Goal: Information Seeking & Learning: Learn about a topic

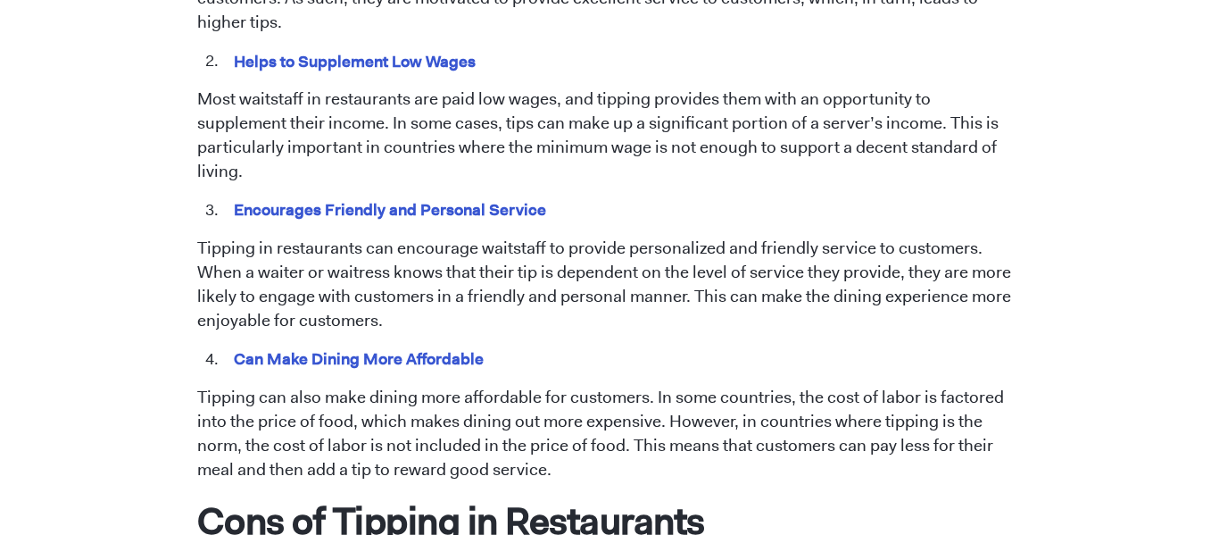
scroll to position [1138, 0]
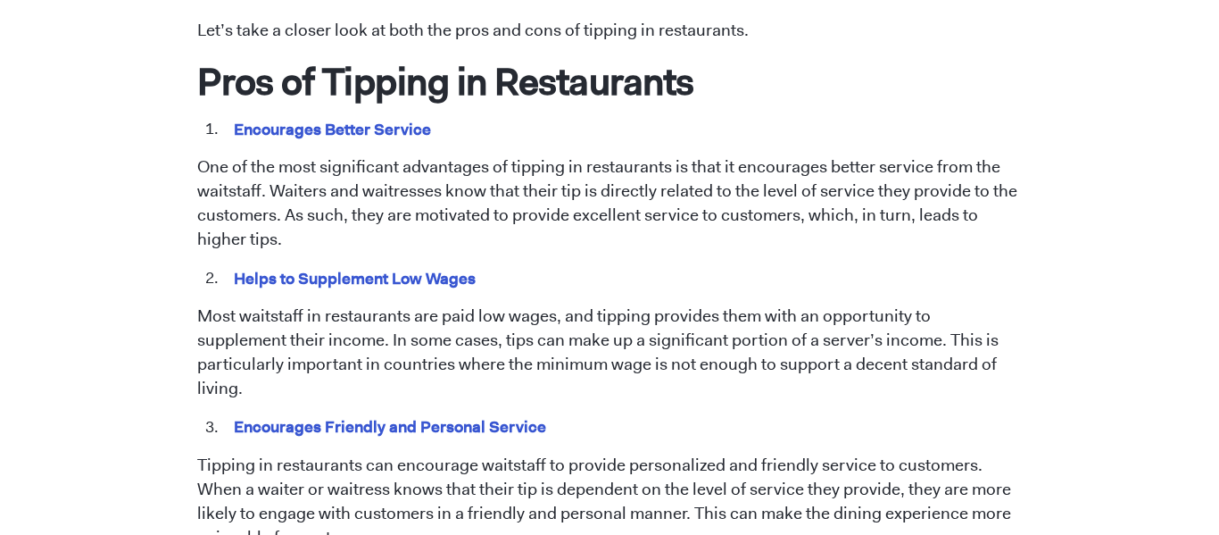
scroll to position [919, 0]
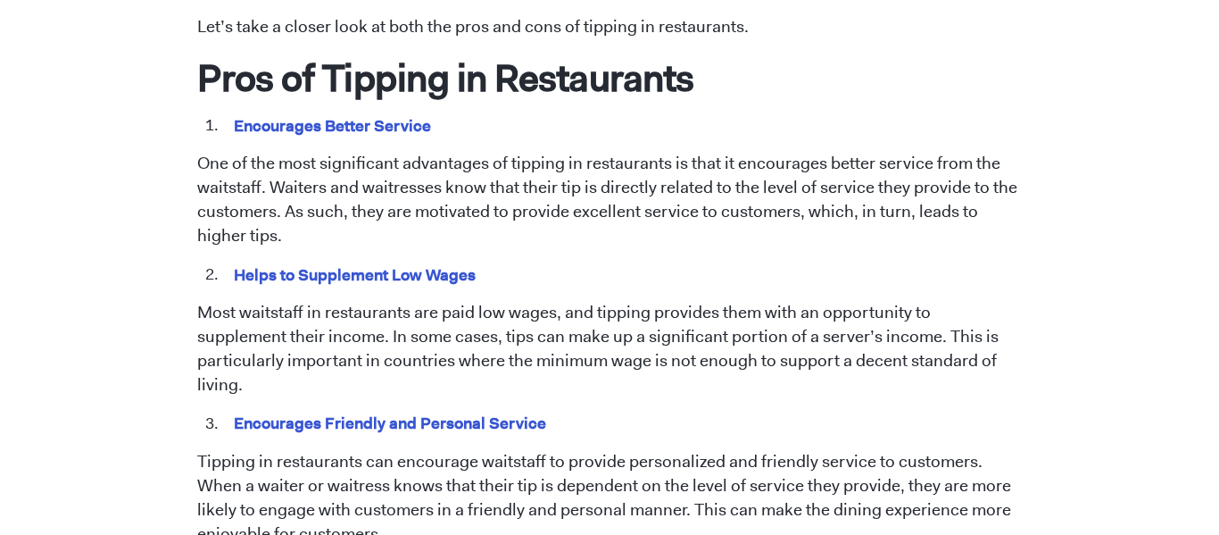
click at [495, 174] on p "One of the most significant advantages of tipping in restaurants is that it enc…" at bounding box center [609, 200] width 825 height 96
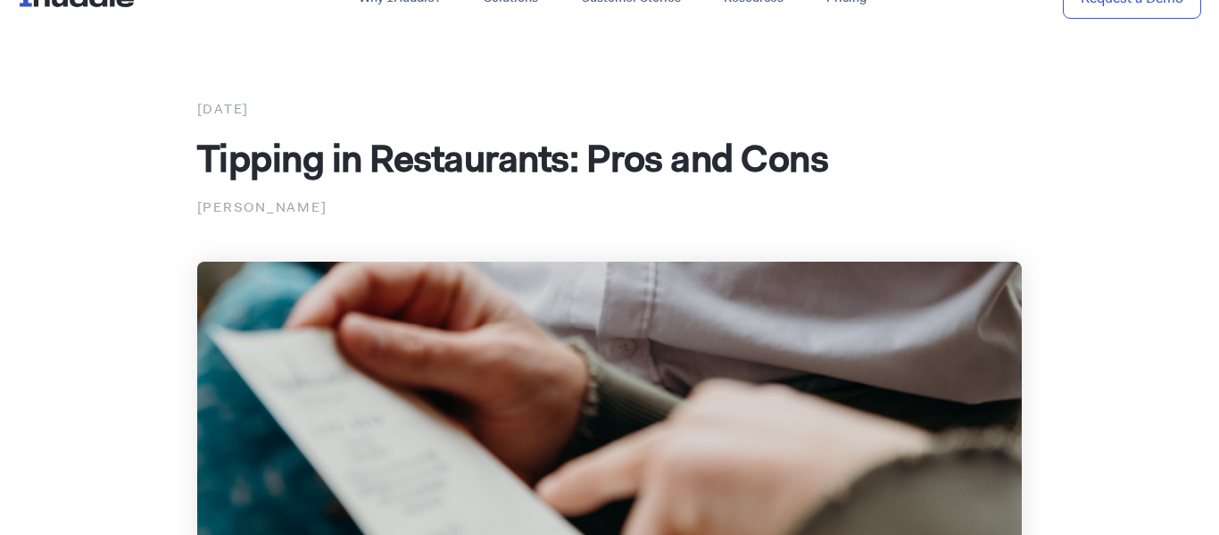
scroll to position [0, 0]
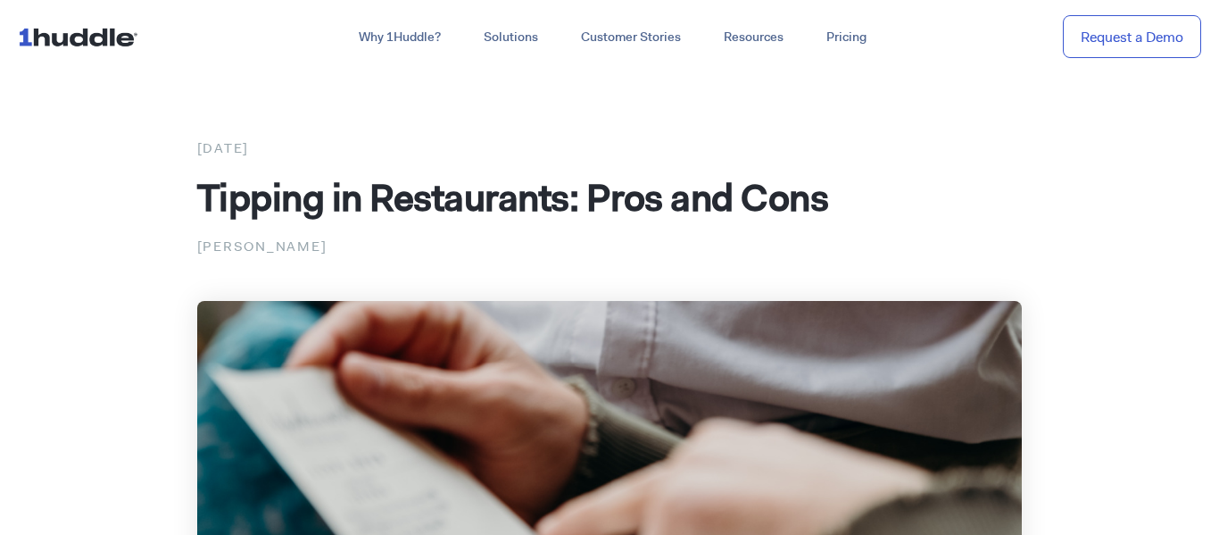
click at [197, 197] on span "Tipping in Restaurants: Pros and Cons" at bounding box center [513, 197] width 632 height 50
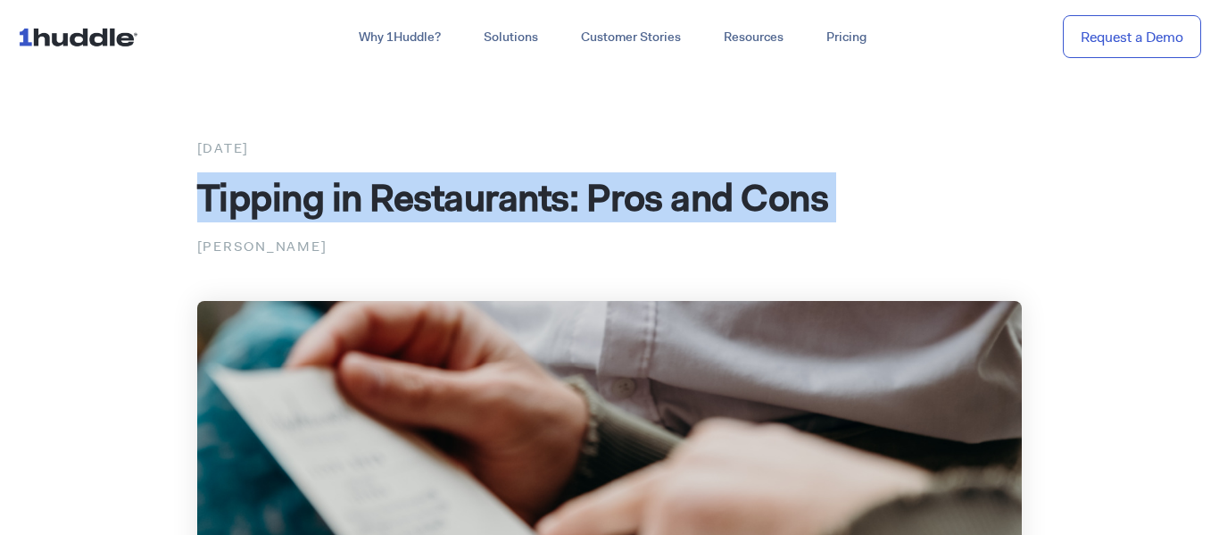
copy div "Tipping in Restaurants: Pros and Cons"
click at [862, 253] on p "[PERSON_NAME]" at bounding box center [609, 246] width 825 height 23
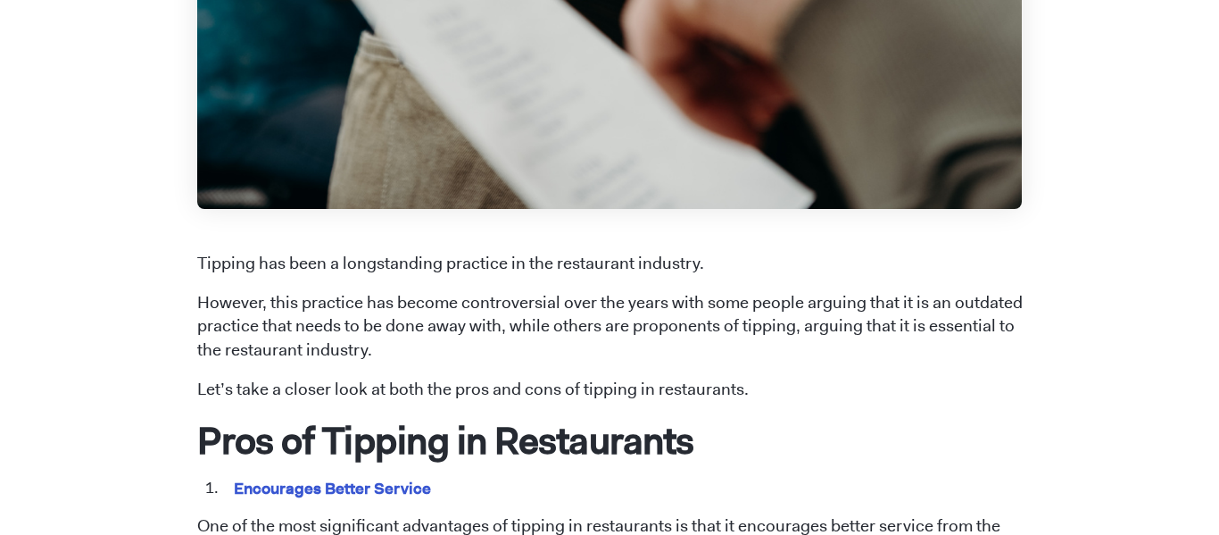
scroll to position [564, 0]
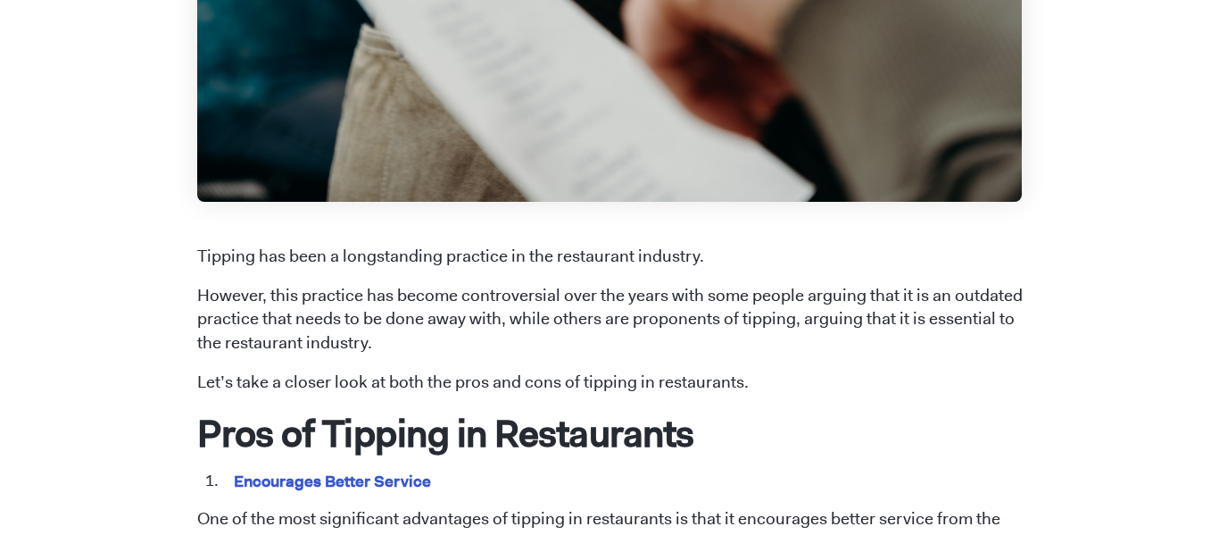
click at [862, 253] on p "Tipping has been a longstanding practice in the restaurant industry." at bounding box center [609, 257] width 825 height 24
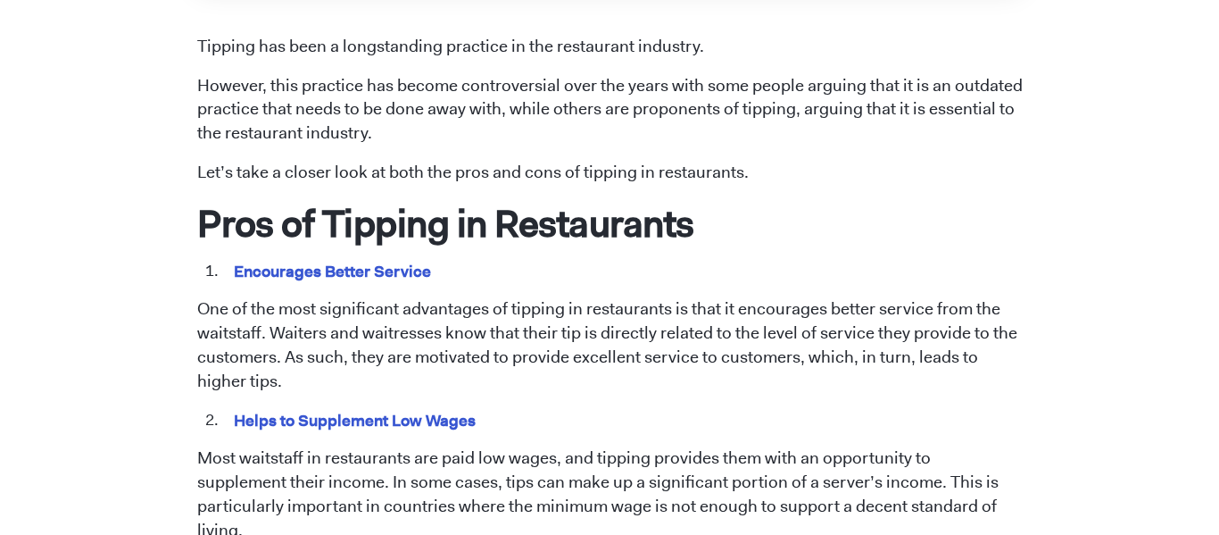
scroll to position [779, 0]
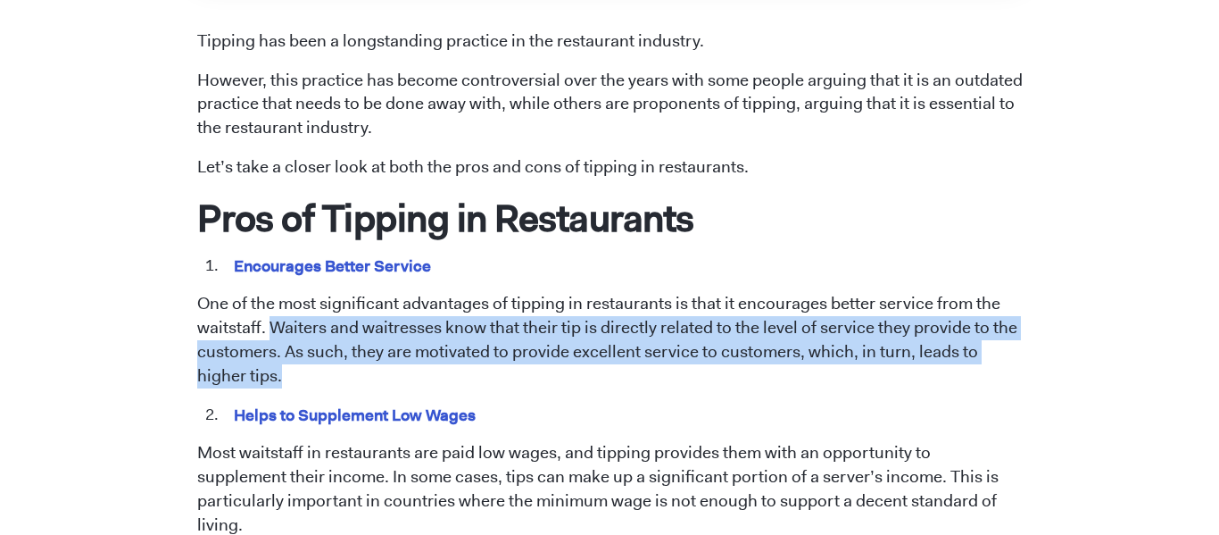
drag, startPoint x: 270, startPoint y: 326, endPoint x: 296, endPoint y: 365, distance: 47.5
click at [296, 365] on p "One of the most significant advantages of tipping in restaurants is that it enc…" at bounding box center [609, 340] width 825 height 96
copy p "Waiters and waitresses know that their tip is directly related to the level of …"
